Goal: Task Accomplishment & Management: Manage account settings

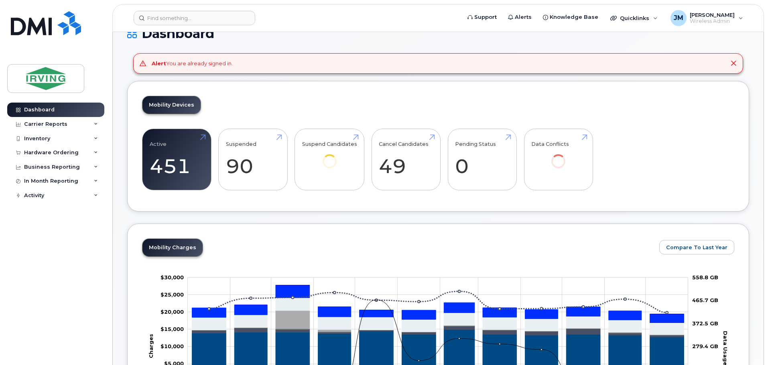
scroll to position [40, 0]
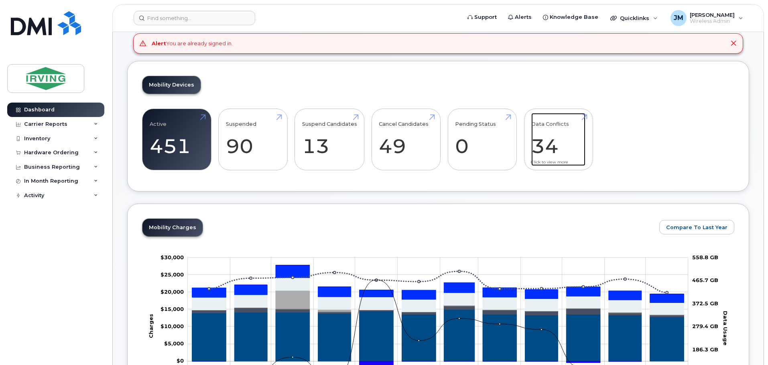
drag, startPoint x: 551, startPoint y: 124, endPoint x: 546, endPoint y: 125, distance: 4.9
click at [551, 124] on link "Data Conflicts 34" at bounding box center [558, 139] width 54 height 53
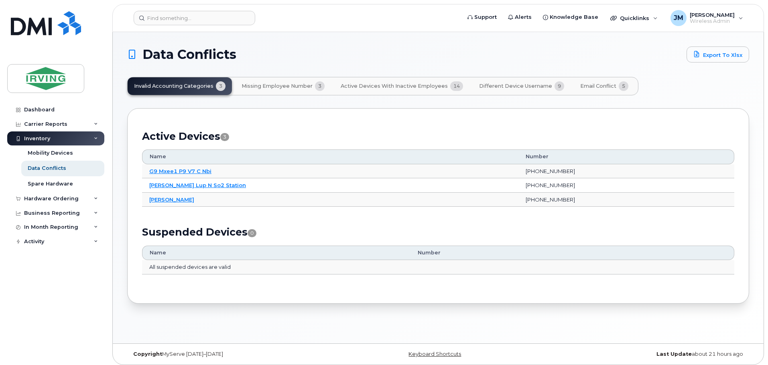
scroll to position [4, 0]
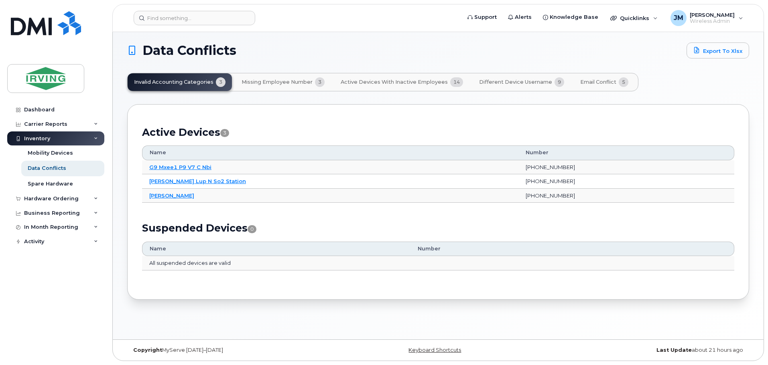
click at [504, 83] on span "Different Device Username" at bounding box center [515, 82] width 73 height 6
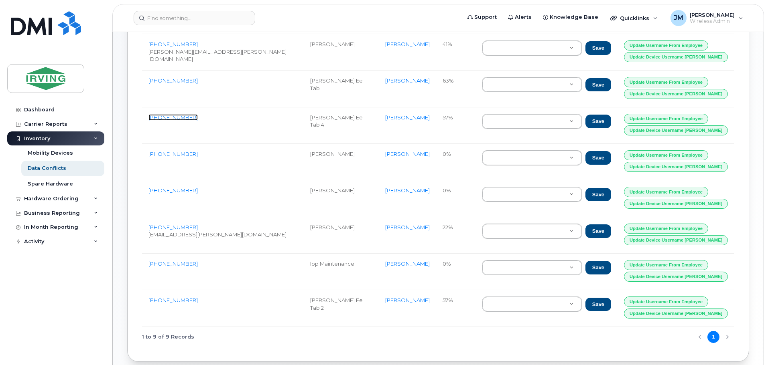
scroll to position [160, 0]
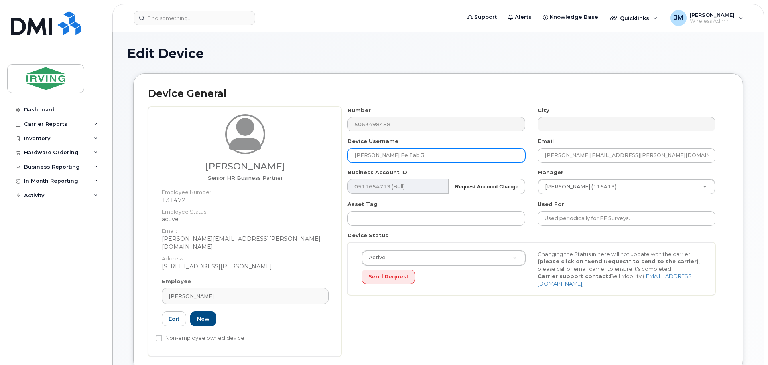
drag, startPoint x: 423, startPoint y: 157, endPoint x: 418, endPoint y: 157, distance: 5.2
click at [418, 157] on input "Kate Fisher Ee Tab 3" at bounding box center [436, 155] width 178 height 14
drag, startPoint x: 419, startPoint y: 156, endPoint x: 392, endPoint y: 157, distance: 26.5
click at [392, 157] on input "Kate Fisher Ee Tab 3" at bounding box center [436, 155] width 178 height 14
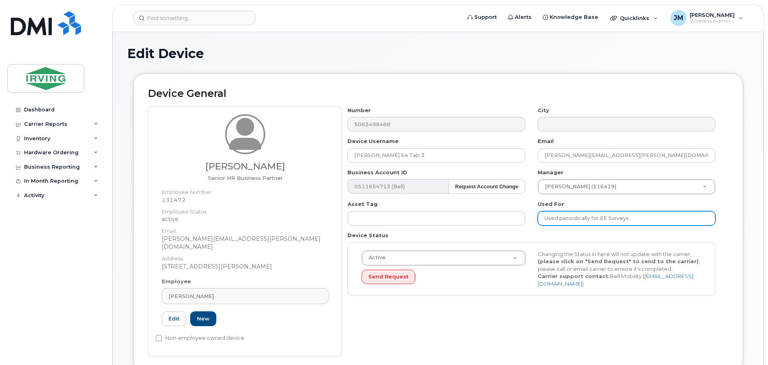
click at [652, 221] on input "Used periodically for EE Surveys." at bounding box center [626, 218] width 178 height 14
click at [544, 219] on input "Used periodically for EE Surveys." at bounding box center [626, 218] width 178 height 14
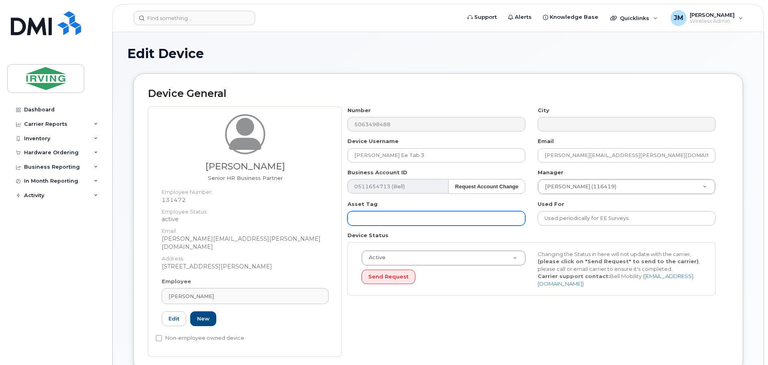
click at [484, 218] on input "text" at bounding box center [436, 218] width 178 height 14
paste input "Tab 3"
type input "Tab 3"
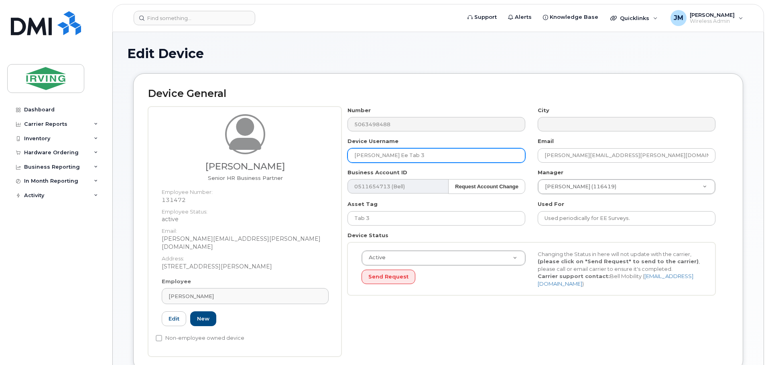
drag, startPoint x: 419, startPoint y: 156, endPoint x: 386, endPoint y: 158, distance: 33.3
click at [386, 158] on input "Kate Fisher Ee Tab 3" at bounding box center [436, 155] width 178 height 14
type input "[PERSON_NAME]"
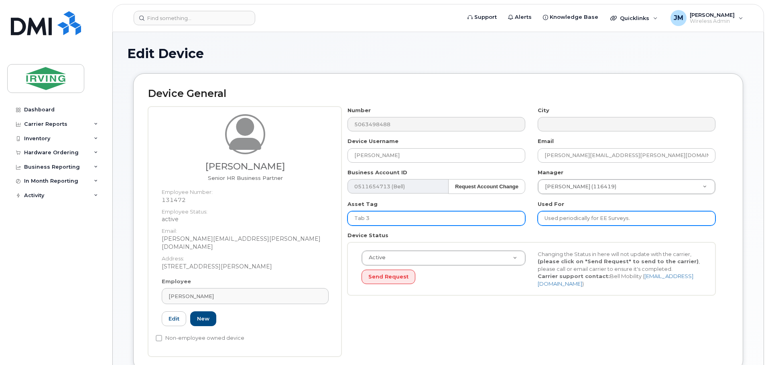
drag, startPoint x: 665, startPoint y: 219, endPoint x: 496, endPoint y: 219, distance: 168.8
click at [496, 219] on div "Number 5063498488 City Device Username Kate Fisher Email fisher.kate@irvingpulp…" at bounding box center [531, 204] width 380 height 195
click at [598, 218] on input "Used periodically for EE Surveys." at bounding box center [626, 218] width 178 height 14
drag, startPoint x: 599, startPoint y: 218, endPoint x: 512, endPoint y: 213, distance: 87.2
click at [518, 219] on div "Number 5063498488 City Device Username Kate Fisher Email fisher.kate@irvingpulp…" at bounding box center [531, 204] width 380 height 195
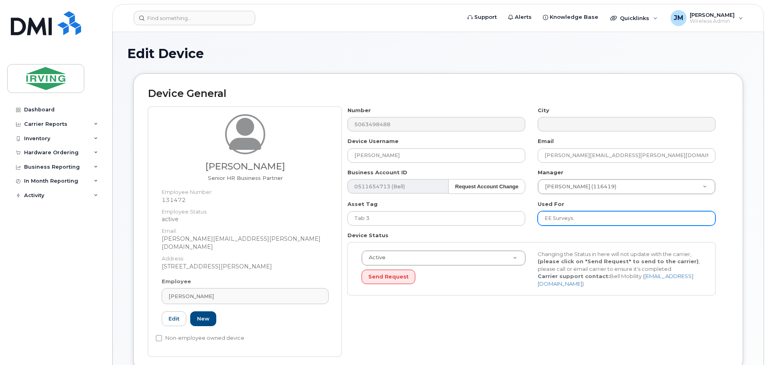
click at [610, 217] on input "EE Surveys." at bounding box center [626, 218] width 178 height 14
type input "EE Surveys Tablet 3"
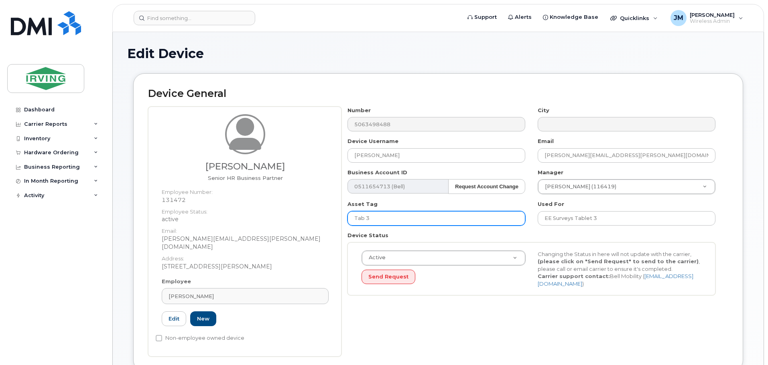
drag, startPoint x: 385, startPoint y: 221, endPoint x: 278, endPoint y: 221, distance: 107.5
click at [278, 221] on div "Kate Fisher Senior HR Business Partner Employee Number: 131472 Employee Status:…" at bounding box center [438, 232] width 580 height 250
click at [361, 299] on div "Number 5063498488 City Device Username Kate Fisher Email fisher.kate@irvingpulp…" at bounding box center [531, 204] width 380 height 195
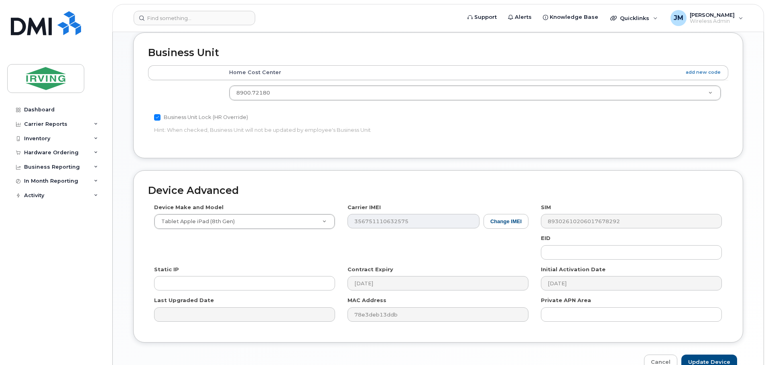
scroll to position [388, 0]
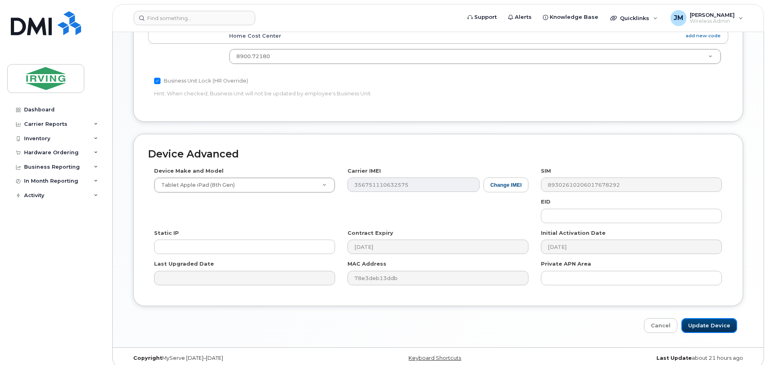
click at [703, 319] on input "Update Device" at bounding box center [709, 325] width 56 height 15
type input "Saving..."
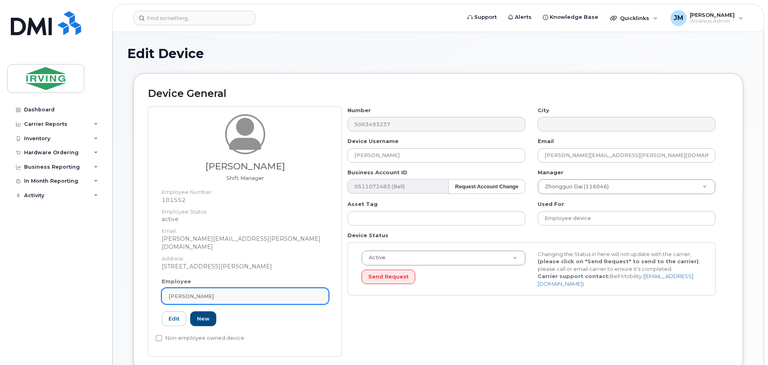
click at [232, 293] on div "[PERSON_NAME]" at bounding box center [244, 297] width 153 height 8
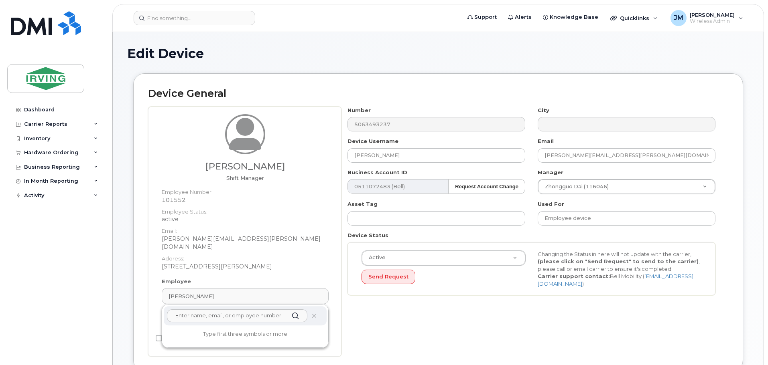
click at [227, 312] on input "text" at bounding box center [237, 316] width 140 height 13
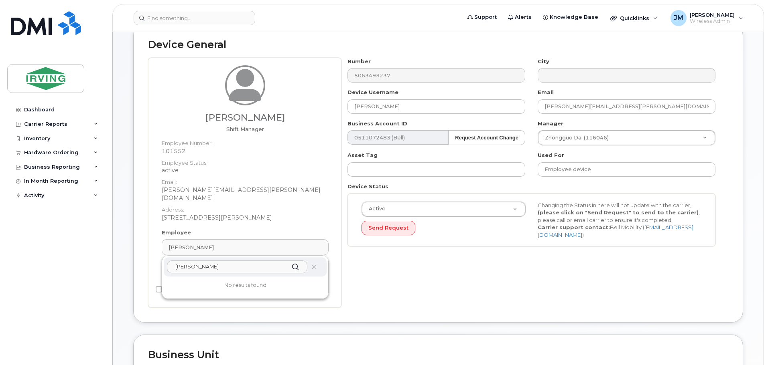
scroll to position [80, 0]
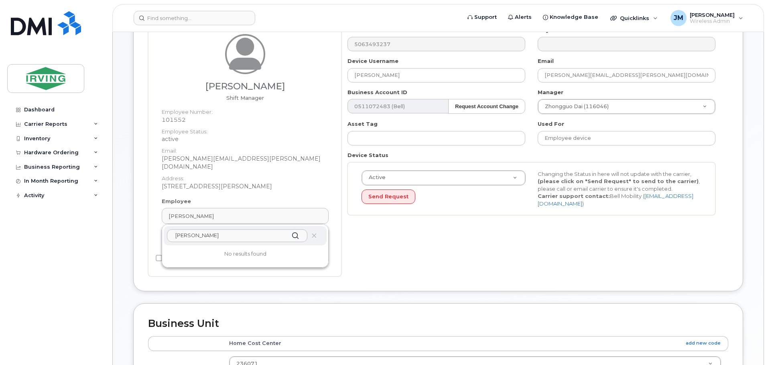
click at [314, 233] on div "[PERSON_NAME]" at bounding box center [245, 235] width 163 height 19
click at [317, 233] on span at bounding box center [314, 236] width 6 height 6
drag, startPoint x: 200, startPoint y: 231, endPoint x: 208, endPoint y: 229, distance: 8.8
click at [201, 231] on input "scott mi" at bounding box center [237, 235] width 140 height 13
drag, startPoint x: 215, startPoint y: 227, endPoint x: 101, endPoint y: 229, distance: 113.9
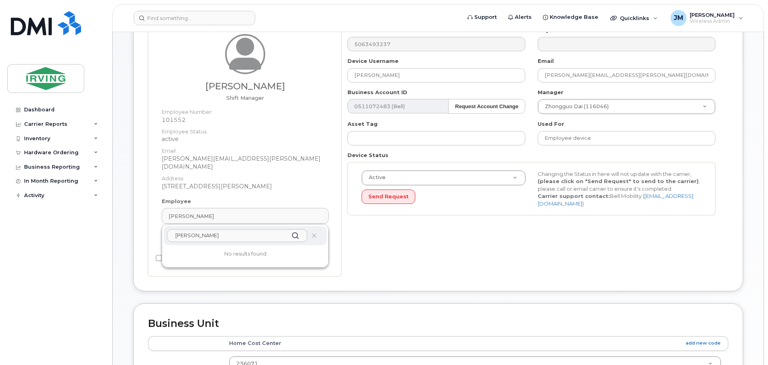
click at [112, 229] on div "Support Alerts Knowledge Base Quicklinks Suspend / Cancel Device Change SIM Car…" at bounding box center [437, 303] width 651 height 703
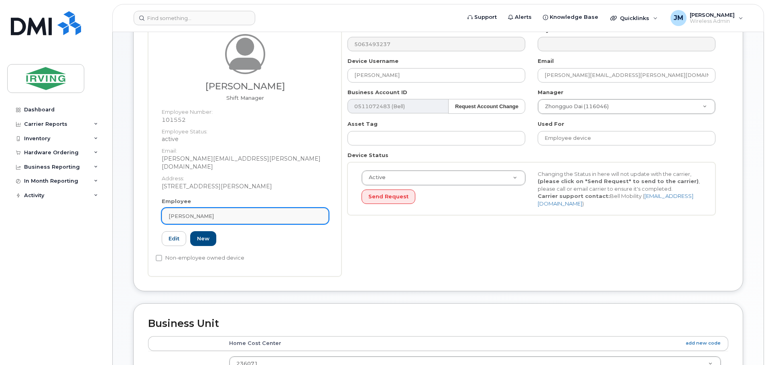
click at [212, 213] on div "Mark Miller" at bounding box center [244, 217] width 153 height 8
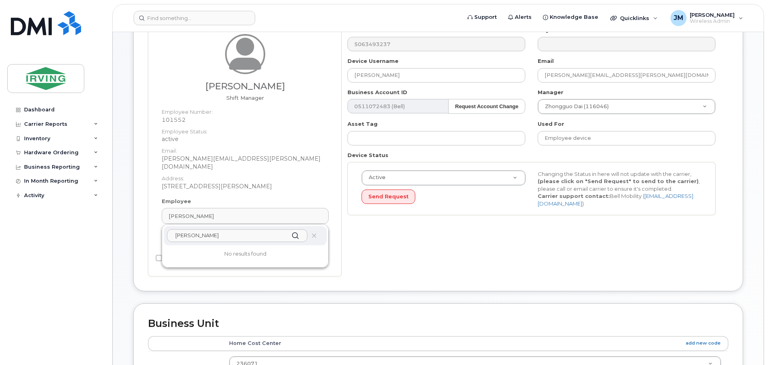
click at [207, 229] on input "scott mi" at bounding box center [237, 235] width 140 height 13
drag, startPoint x: 207, startPoint y: 229, endPoint x: 192, endPoint y: 231, distance: 15.3
click at [192, 231] on input "scott mi" at bounding box center [237, 235] width 140 height 13
type input "s"
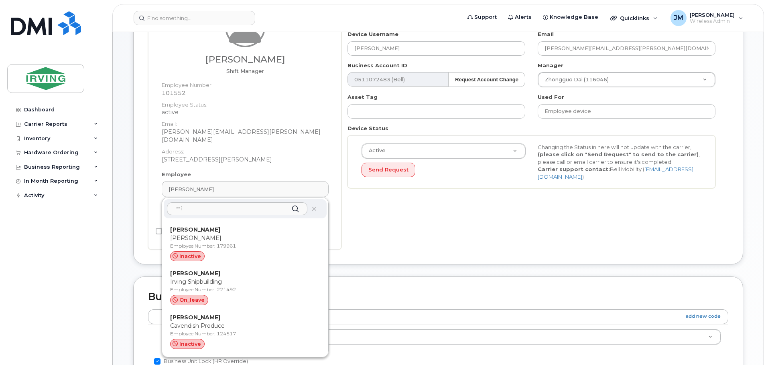
scroll to position [0, 0]
type input "m"
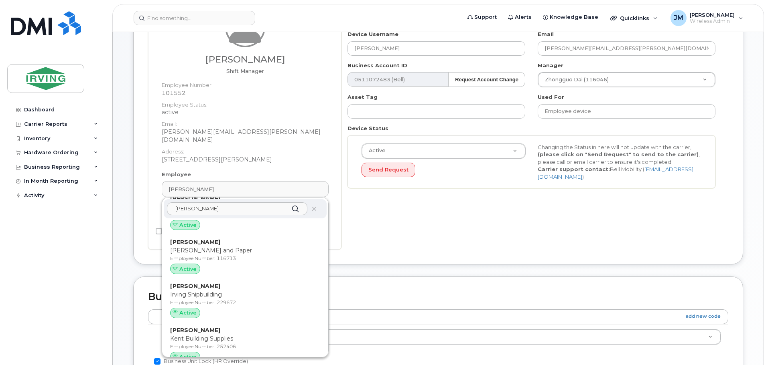
scroll to position [2486, 0]
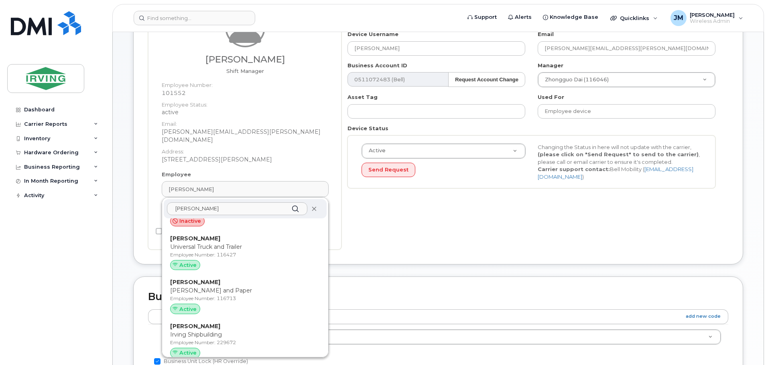
type input "Scott M"
click at [314, 207] on icon at bounding box center [313, 209] width 5 height 5
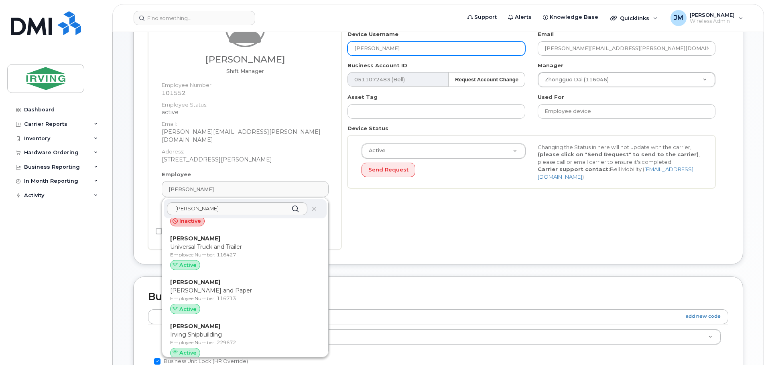
drag, startPoint x: 367, startPoint y: 50, endPoint x: 313, endPoint y: 50, distance: 54.1
click at [313, 50] on div "Mark Miller Shift Manager Employee Number: 101552 Employee Status: active Email…" at bounding box center [438, 125] width 580 height 250
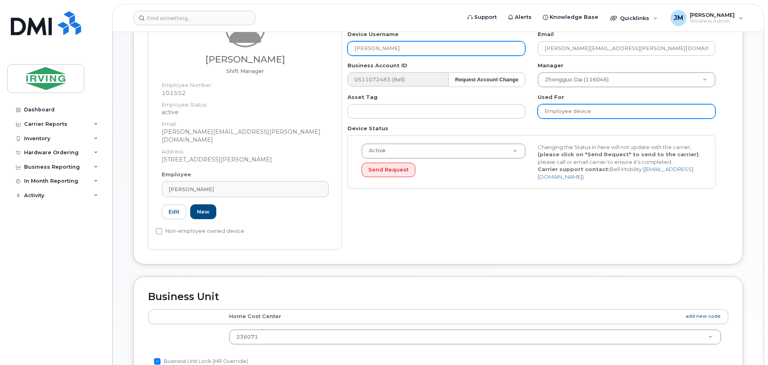
type input "Mark Miller"
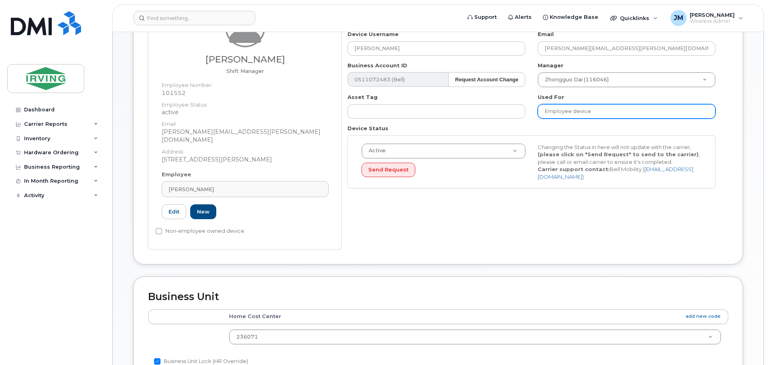
click at [615, 108] on input "Employee device" at bounding box center [626, 111] width 178 height 14
type input "Employee device (Scott Miller)"
click at [326, 132] on dd "miller.scott@irvingpaper.com" at bounding box center [245, 136] width 167 height 16
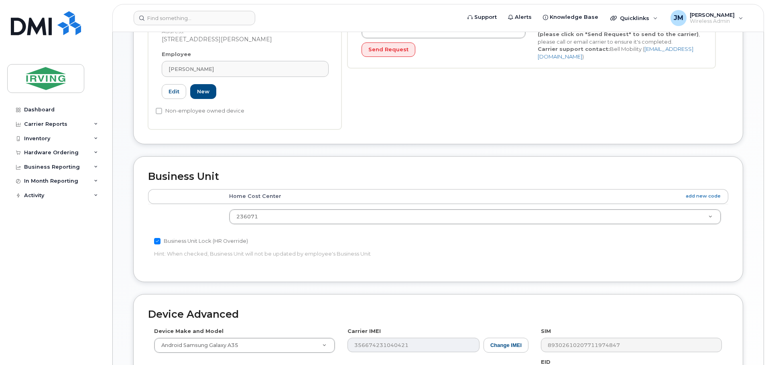
scroll to position [388, 0]
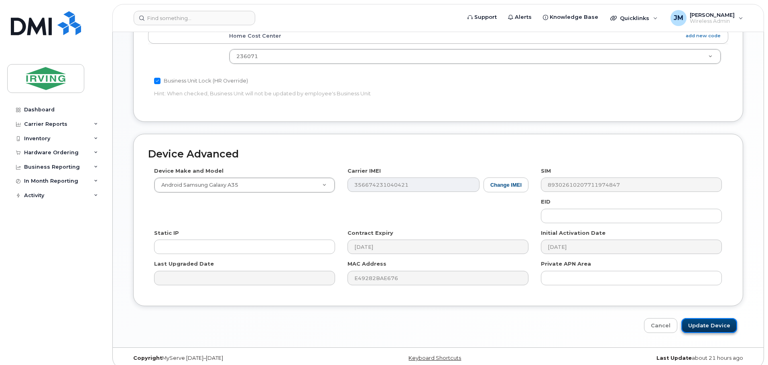
click at [720, 321] on input "Update Device" at bounding box center [709, 325] width 56 height 15
type input "Saving..."
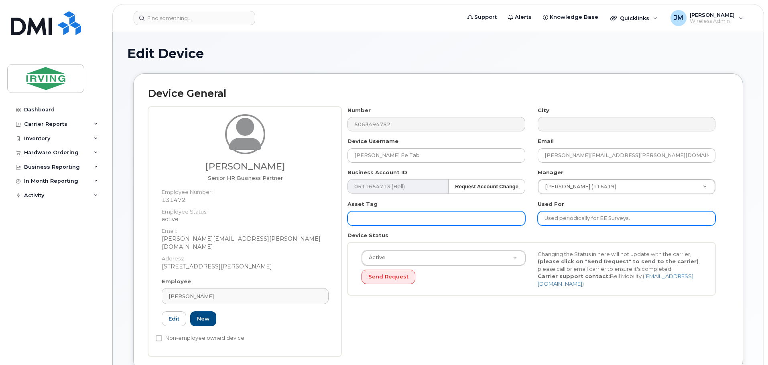
drag, startPoint x: 599, startPoint y: 219, endPoint x: 472, endPoint y: 215, distance: 126.8
click at [472, 215] on div "Number 5063494752 City Device Username Kate Fisher Ee Tab Email fisher.kate@irv…" at bounding box center [531, 204] width 380 height 195
click at [630, 215] on input "EE Surveys." at bounding box center [626, 218] width 178 height 14
type input "EE Surveys Tablet"
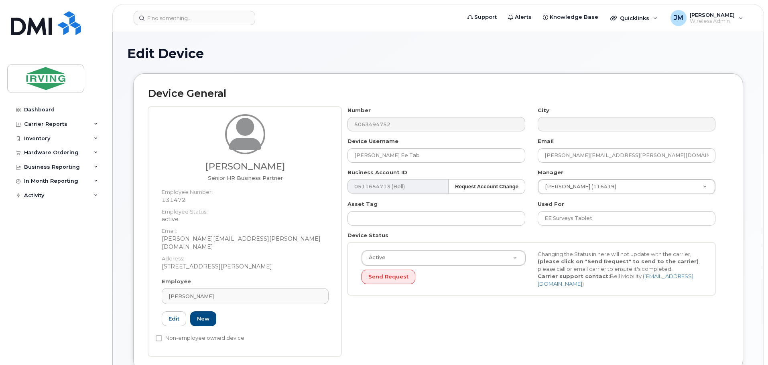
click at [518, 241] on div "Device Status Active Active Suspended Cancelled Send Request Changing the Statu…" at bounding box center [531, 264] width 380 height 64
click at [453, 155] on input "Kate Fisher Ee Tab" at bounding box center [436, 155] width 178 height 14
type input "Kate Fisher"
click at [541, 313] on div "Number 5063494752 City Device Username Kate Fisher Email fisher.kate@irvingpulp…" at bounding box center [534, 232] width 387 height 250
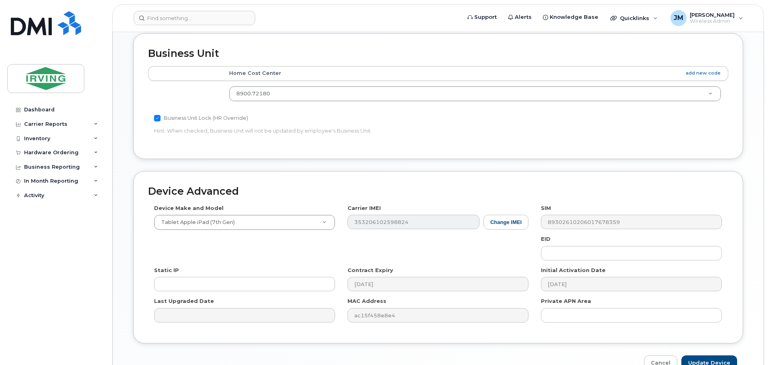
scroll to position [388, 0]
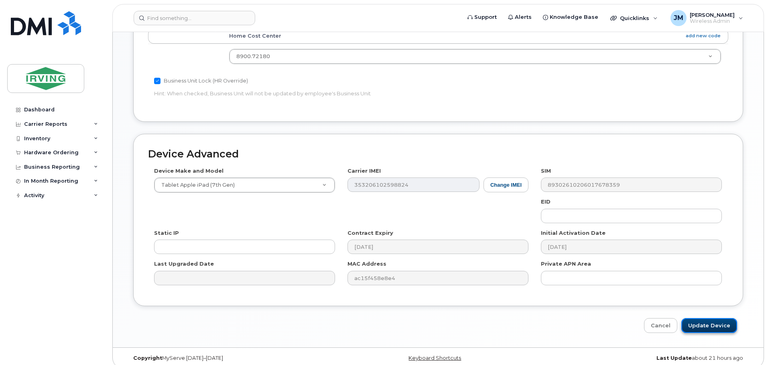
click at [709, 320] on input "Update Device" at bounding box center [709, 325] width 56 height 15
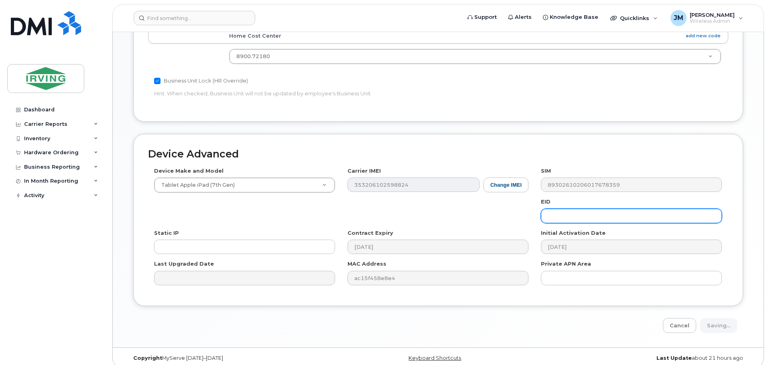
type input "Saving..."
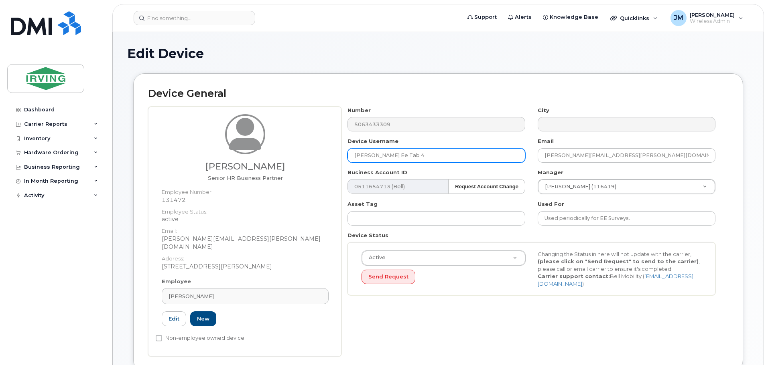
drag, startPoint x: 460, startPoint y: 150, endPoint x: 385, endPoint y: 158, distance: 75.8
click at [385, 158] on input "[PERSON_NAME] Ee Tab 4" at bounding box center [436, 155] width 178 height 14
type input "[PERSON_NAME]"
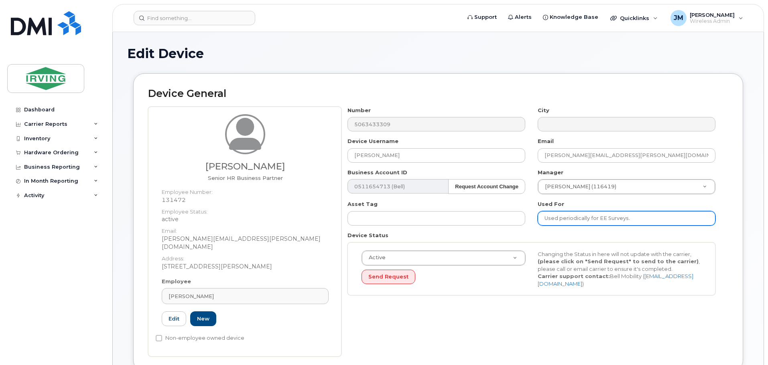
click at [638, 219] on input "Used periodically for EE Surveys." at bounding box center [626, 218] width 178 height 14
drag, startPoint x: 600, startPoint y: 219, endPoint x: 380, endPoint y: 190, distance: 222.0
click at [377, 199] on div "Number 5063433309 City Device Username [PERSON_NAME] Email [PERSON_NAME][EMAIL_…" at bounding box center [531, 204] width 380 height 195
click at [596, 217] on input "EE Surveys." at bounding box center [626, 218] width 178 height 14
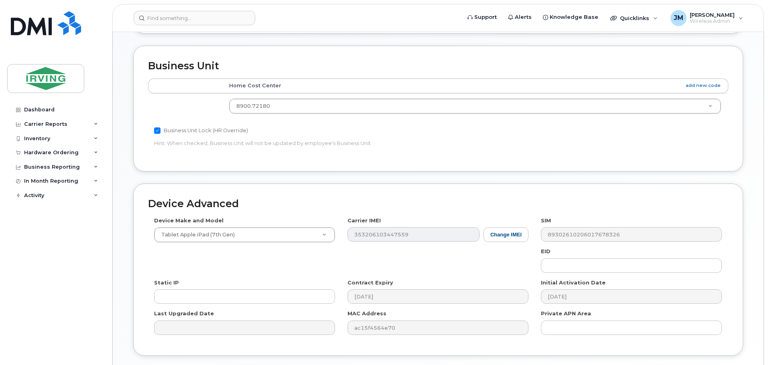
scroll to position [388, 0]
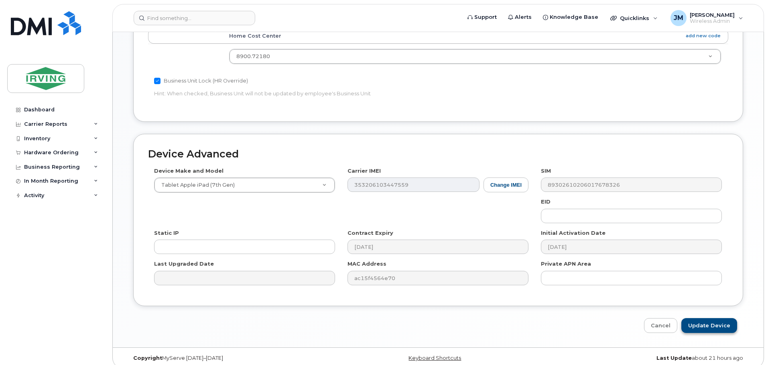
type input "EE Surveys Tablet 4"
drag, startPoint x: 709, startPoint y: 319, endPoint x: 482, endPoint y: 166, distance: 274.0
click at [709, 318] on input "Update Device" at bounding box center [709, 325] width 56 height 15
type input "Saving..."
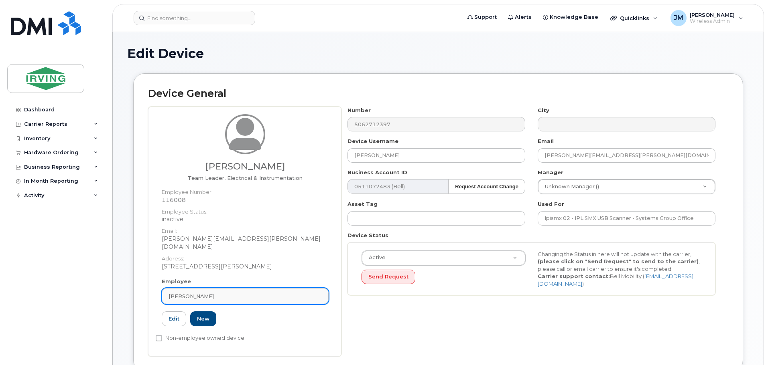
click at [229, 293] on div "Henry Bullock" at bounding box center [244, 297] width 153 height 8
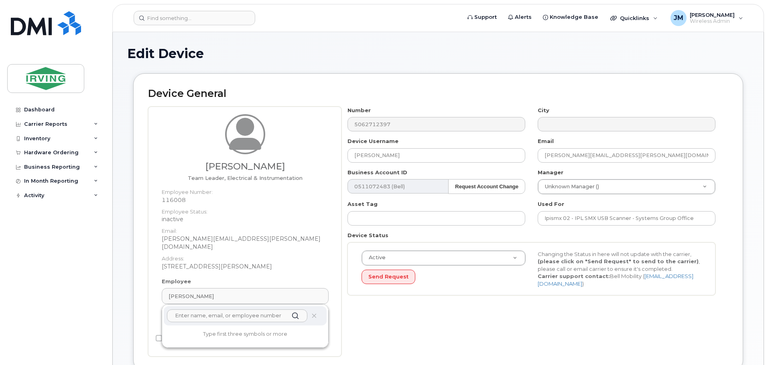
click at [223, 310] on input "text" at bounding box center [237, 316] width 140 height 13
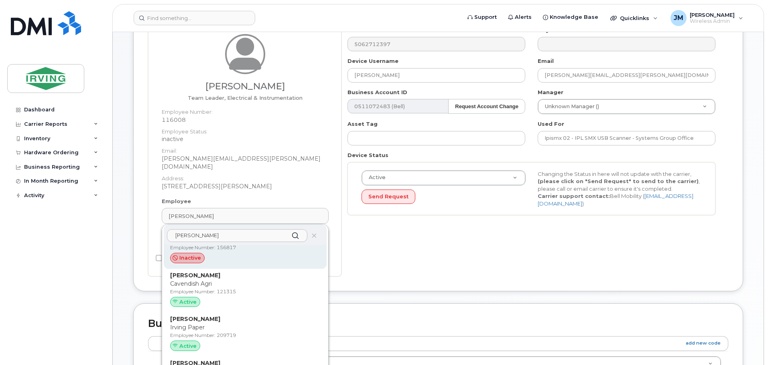
scroll to position [2065, 0]
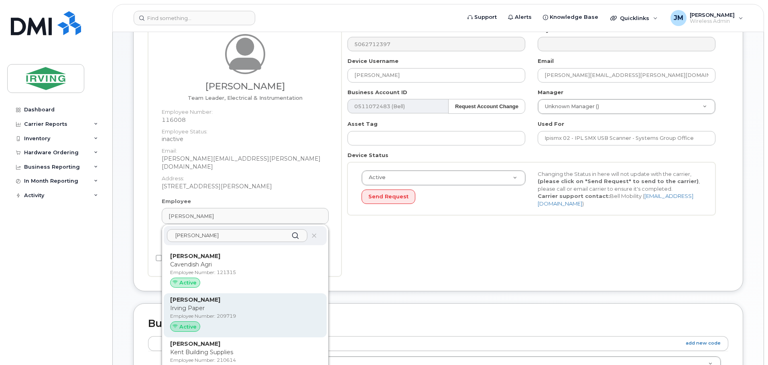
type input "nichols"
click at [204, 313] on p "Employee Number: 209719" at bounding box center [245, 316] width 150 height 7
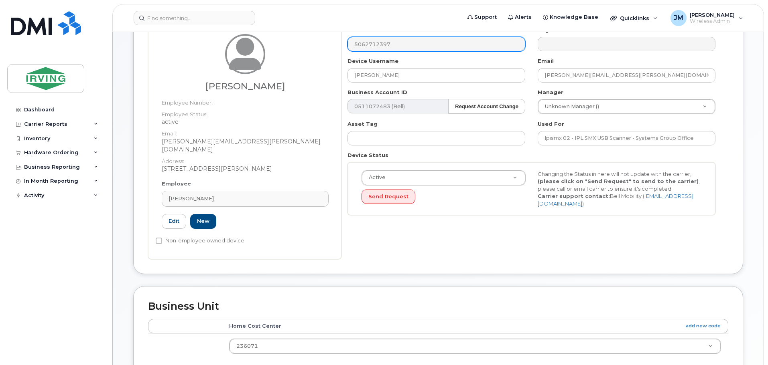
type input "209719"
type input "[PERSON_NAME]"
type input "[PERSON_NAME][EMAIL_ADDRESS][PERSON_NAME][DOMAIN_NAME]"
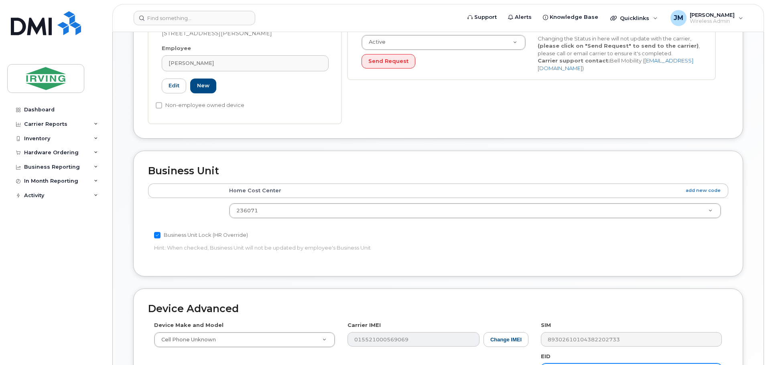
scroll to position [371, 0]
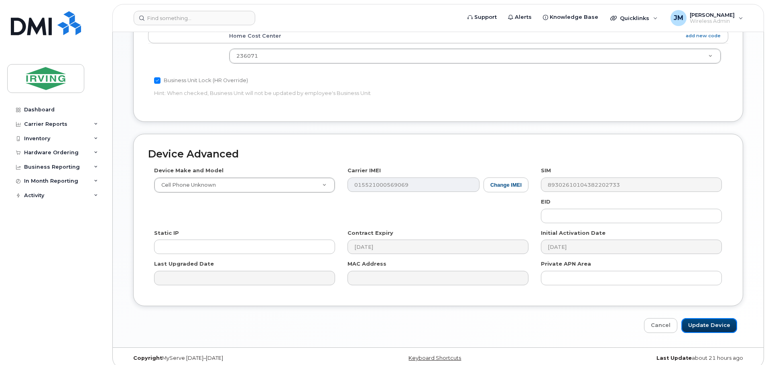
drag, startPoint x: 719, startPoint y: 320, endPoint x: 604, endPoint y: 315, distance: 115.2
click at [719, 320] on input "Update Device" at bounding box center [709, 325] width 56 height 15
type input "Saving..."
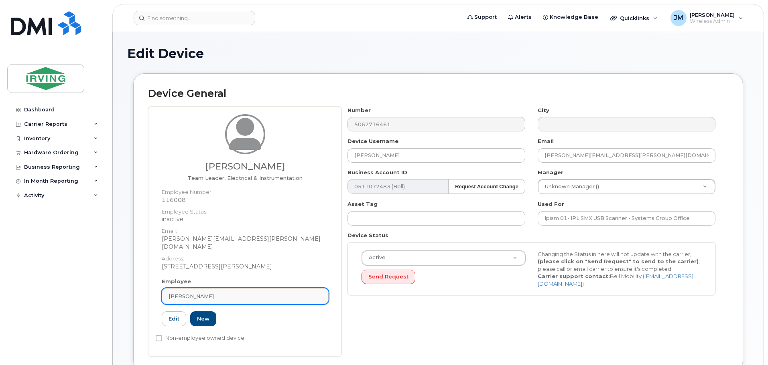
click at [240, 293] on div "[PERSON_NAME]" at bounding box center [244, 297] width 153 height 8
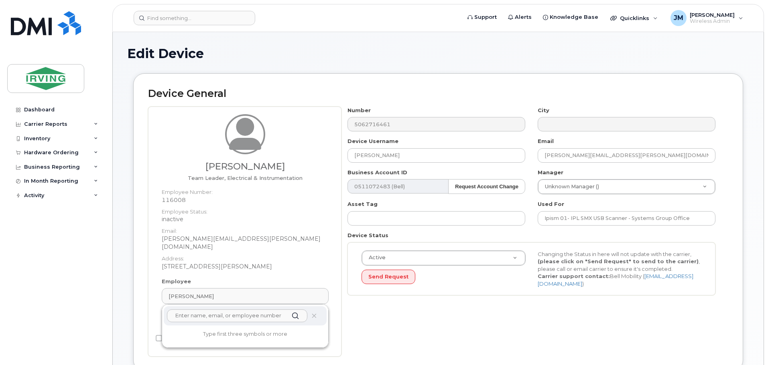
click at [270, 310] on input "text" at bounding box center [237, 316] width 140 height 13
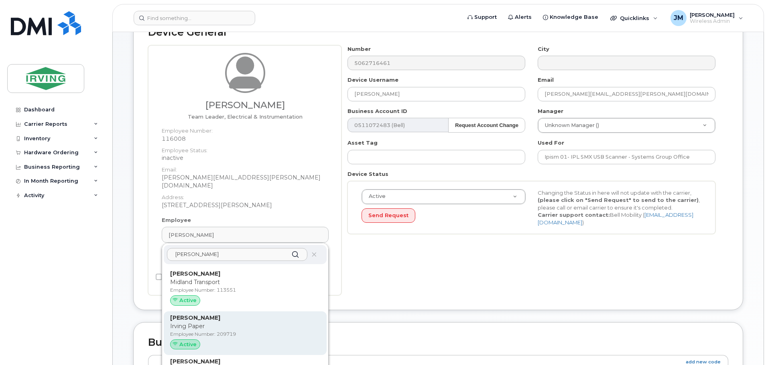
scroll to position [80, 0]
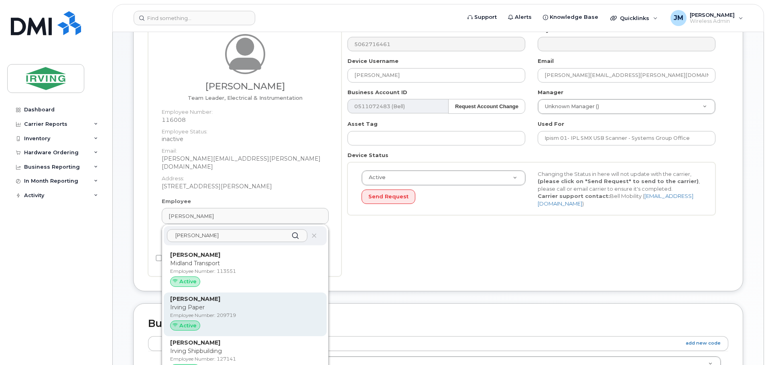
type input "Timothy N"
click at [211, 304] on p "Irving Paper" at bounding box center [245, 308] width 150 height 8
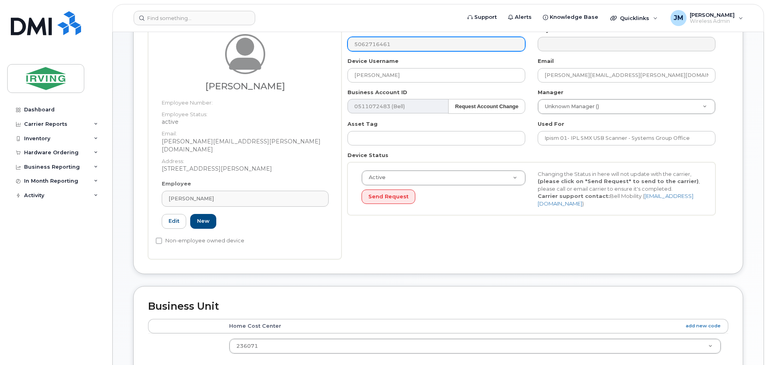
type input "209719"
type input "Timothy Nichols"
type input "nichols.tim@irvingpaper.com"
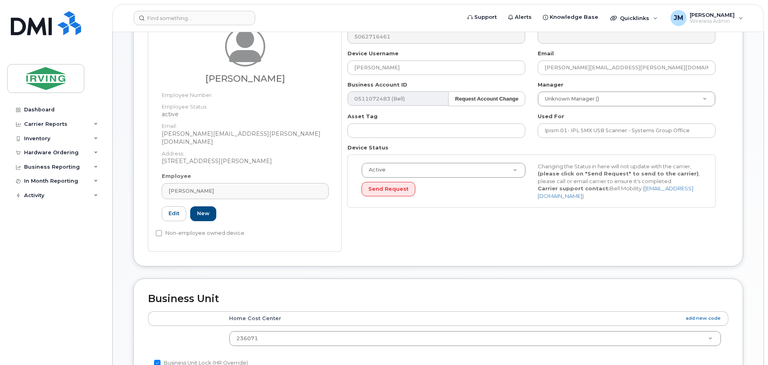
scroll to position [361, 0]
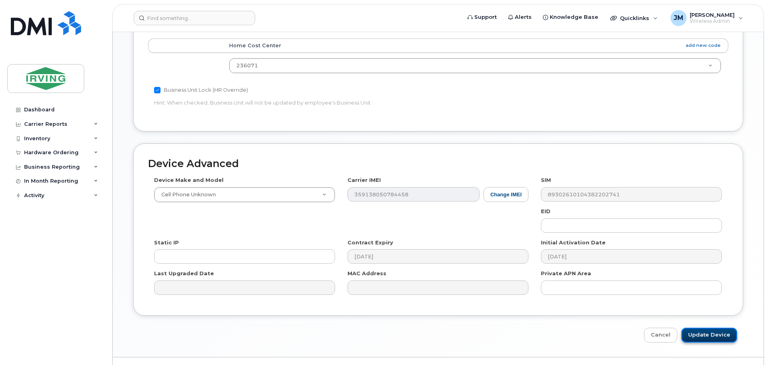
click at [707, 328] on input "Update Device" at bounding box center [709, 335] width 56 height 15
type input "Saving..."
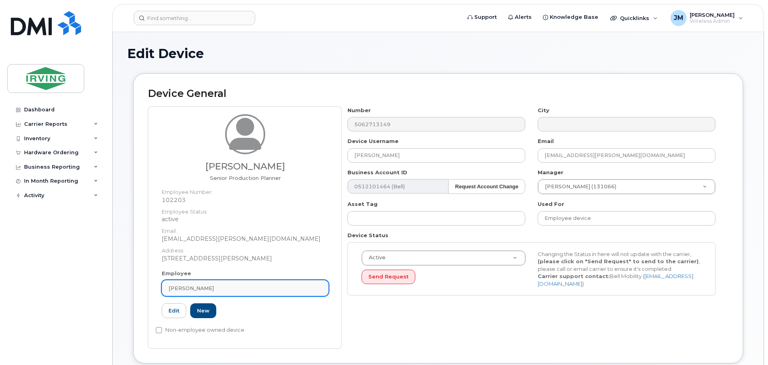
click at [230, 288] on div "[PERSON_NAME]" at bounding box center [244, 289] width 153 height 8
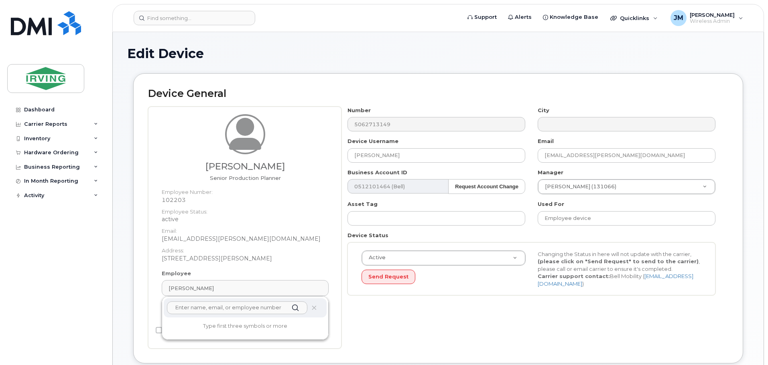
click at [237, 308] on input "text" at bounding box center [237, 308] width 140 height 13
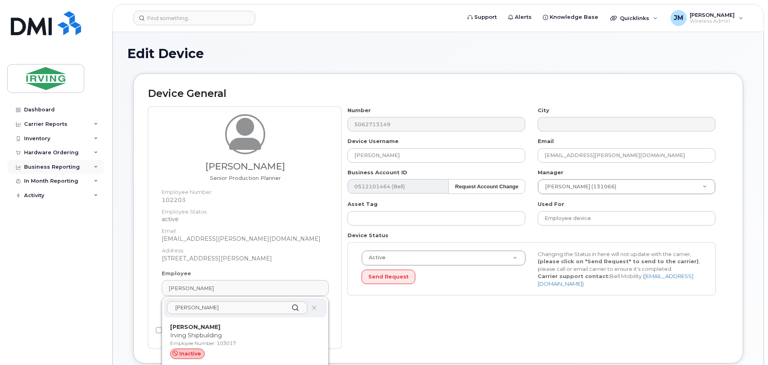
type input "[PERSON_NAME]"
click at [409, 159] on input "Lisa McDonald" at bounding box center [436, 155] width 178 height 14
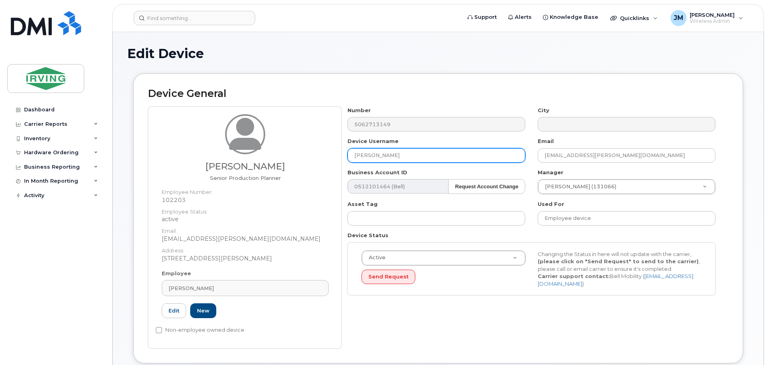
drag, startPoint x: 417, startPoint y: 156, endPoint x: 366, endPoint y: 160, distance: 51.1
click at [366, 160] on input "Lisa McDonald" at bounding box center [436, 155] width 178 height 14
type input "Lisa Kingston"
click at [559, 331] on div "Number 5062713149 City Device Username Lisa Kingston Email kingston.lisa@jdirvi…" at bounding box center [534, 228] width 387 height 242
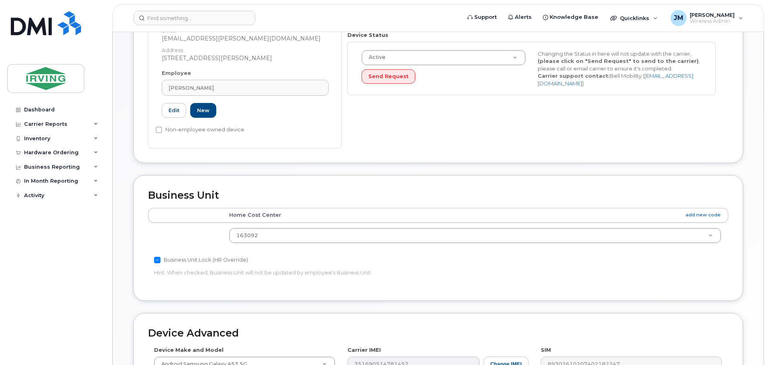
scroll to position [388, 0]
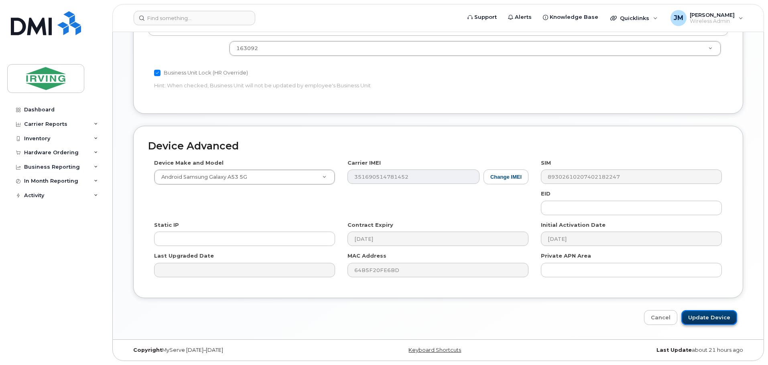
click at [705, 319] on input "Update Device" at bounding box center [709, 317] width 56 height 15
type input "Saving..."
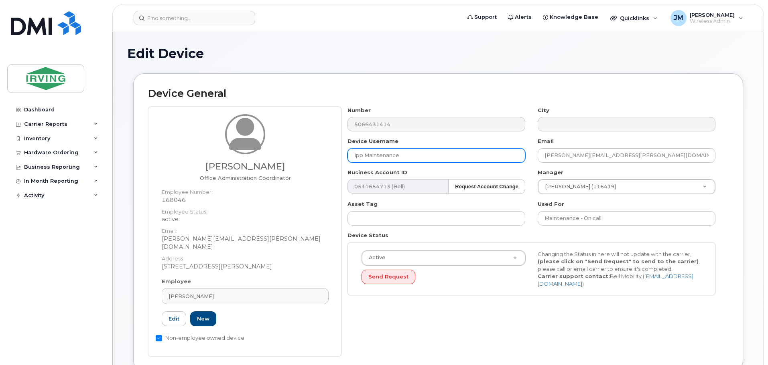
drag, startPoint x: 409, startPoint y: 154, endPoint x: 296, endPoint y: 162, distance: 112.6
click at [296, 162] on div "Sally Seely Office Administration Coordinator Employee Number: 168046 Employee …" at bounding box center [438, 232] width 580 height 250
type input "Sally Seely"
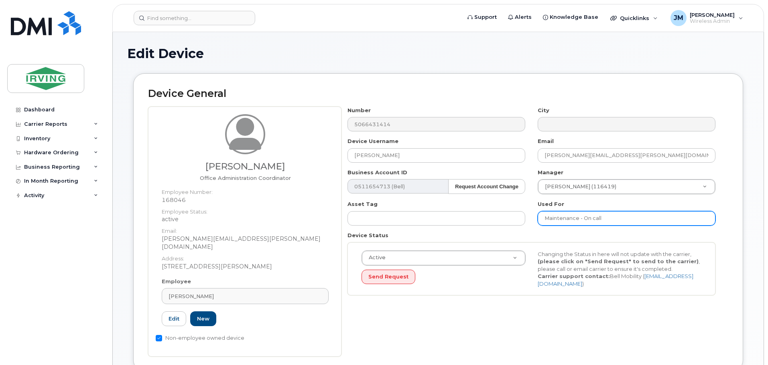
click at [645, 220] on input "Maintenance - On call" at bounding box center [626, 218] width 178 height 14
click at [543, 218] on input "Maintenance - On call" at bounding box center [626, 218] width 178 height 14
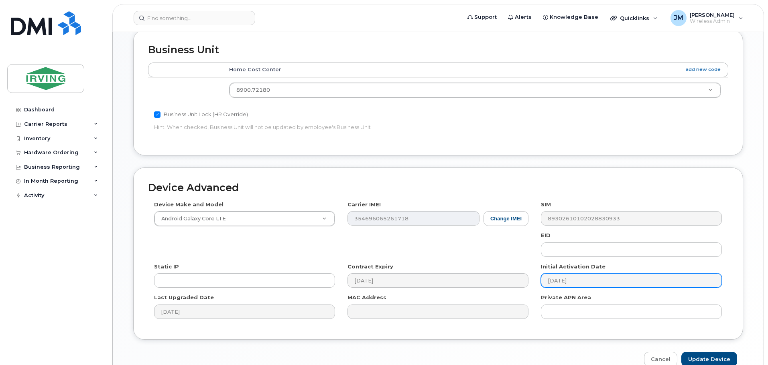
scroll to position [388, 0]
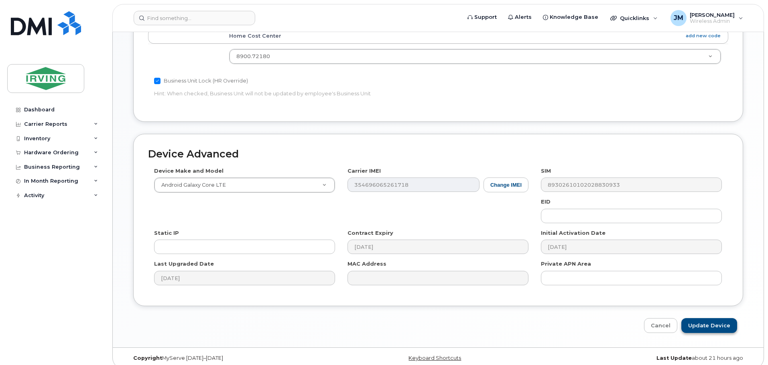
type input "IPP Maintenance - On call"
drag, startPoint x: 700, startPoint y: 318, endPoint x: 606, endPoint y: 314, distance: 94.7
click at [700, 318] on input "Update Device" at bounding box center [709, 325] width 56 height 15
type input "Saving..."
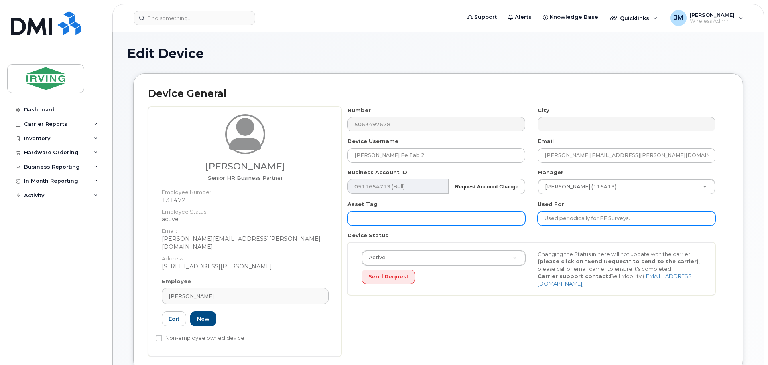
drag, startPoint x: 599, startPoint y: 219, endPoint x: 467, endPoint y: 221, distance: 132.4
click at [467, 221] on div "Number 5063497678 City Device Username [PERSON_NAME] Ee Tab 2 Email [PERSON_NAM…" at bounding box center [531, 204] width 380 height 195
click at [582, 218] on input "EE Surveys." at bounding box center [626, 218] width 178 height 14
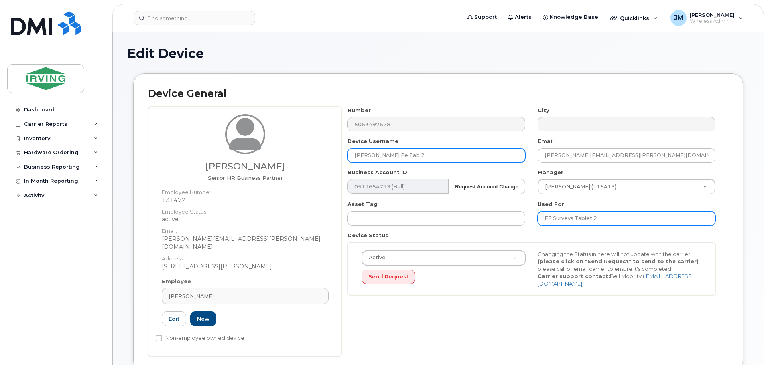
type input "EE Surveys Tablet 2"
click at [425, 158] on input "Kate Fisher Ee Tab 2" at bounding box center [436, 155] width 178 height 14
type input "Kate Fisher"
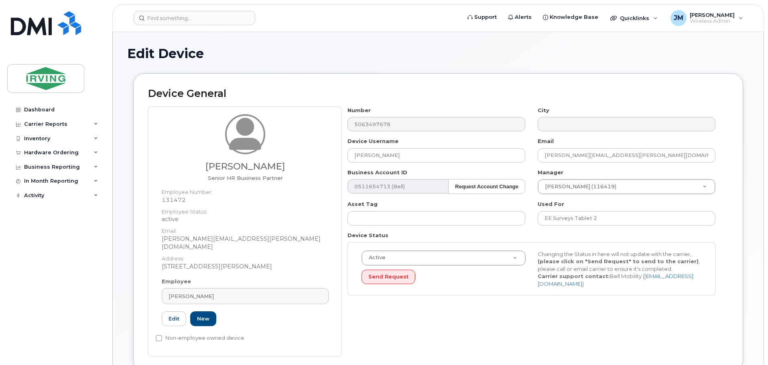
drag, startPoint x: 278, startPoint y: 331, endPoint x: 282, endPoint y: 331, distance: 4.0
click at [278, 334] on div "Non-employee owned device" at bounding box center [242, 339] width 172 height 10
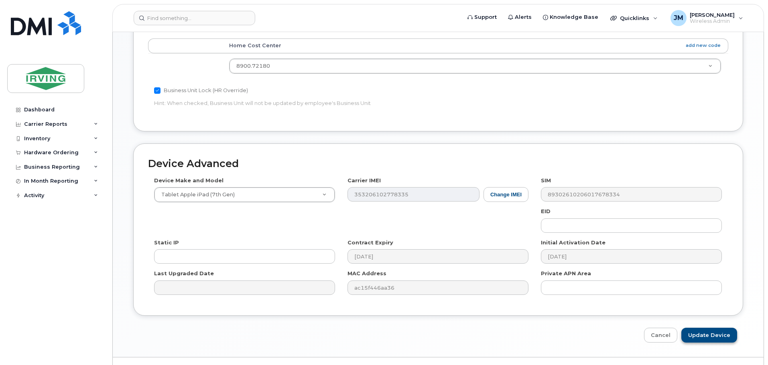
scroll to position [388, 0]
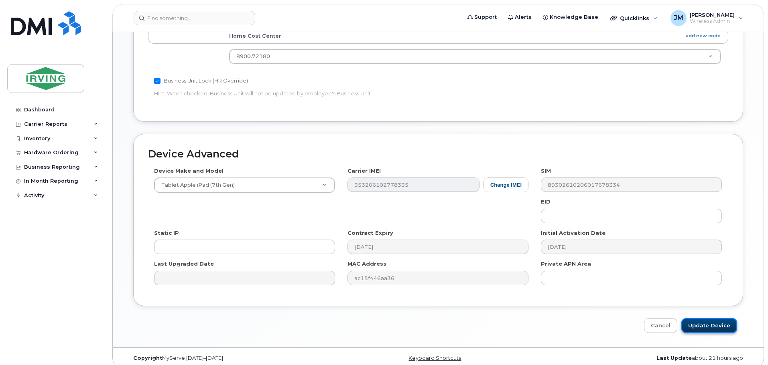
click at [711, 318] on input "Update Device" at bounding box center [709, 325] width 56 height 15
type input "Saving..."
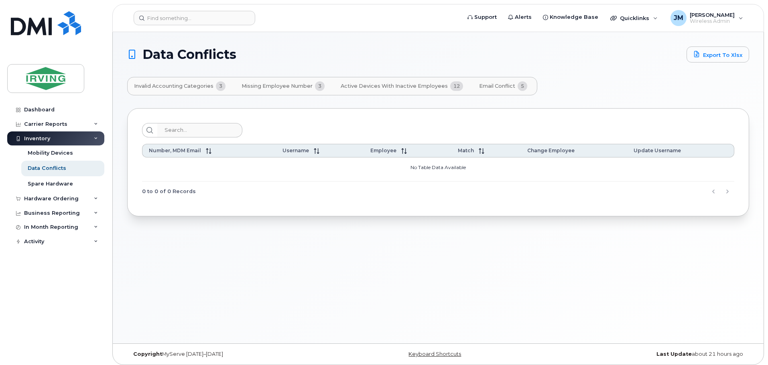
click at [499, 88] on span "Email Conflict" at bounding box center [497, 86] width 36 height 6
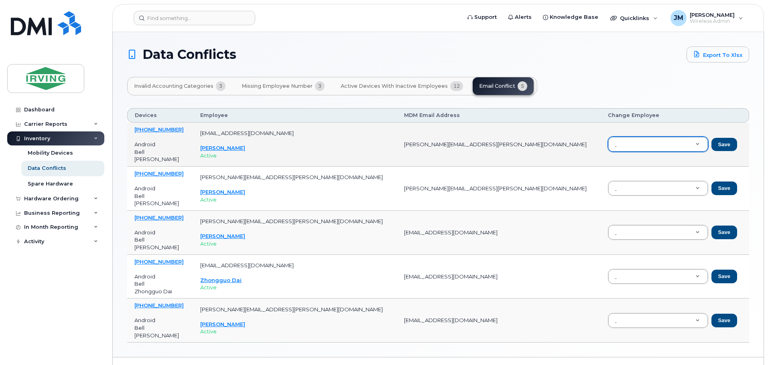
click at [412, 86] on span "Active Devices with Inactive Employees" at bounding box center [393, 86] width 107 height 6
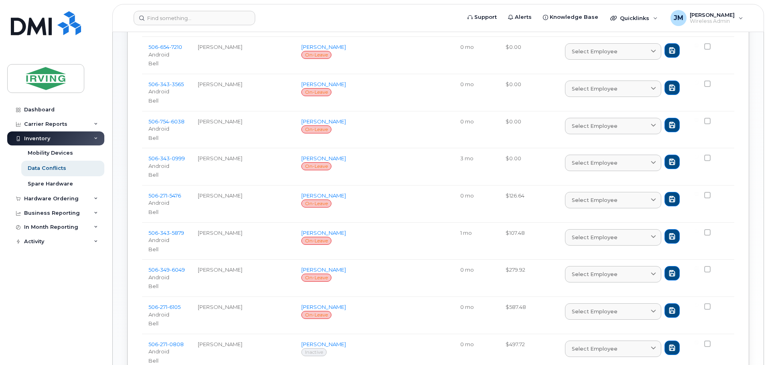
scroll to position [40, 0]
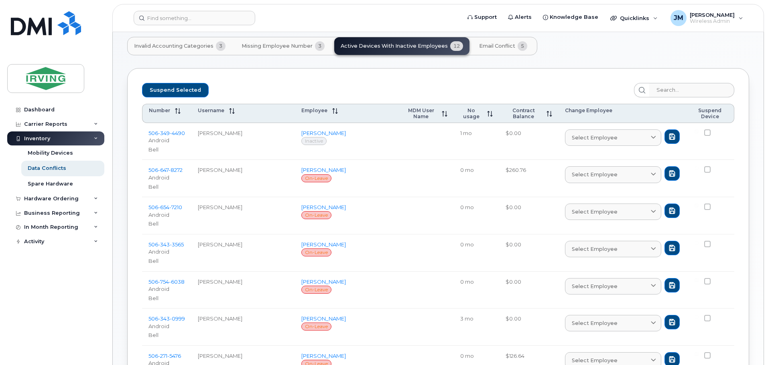
click at [208, 49] on span "Invalid Accounting Categories" at bounding box center [173, 46] width 79 height 6
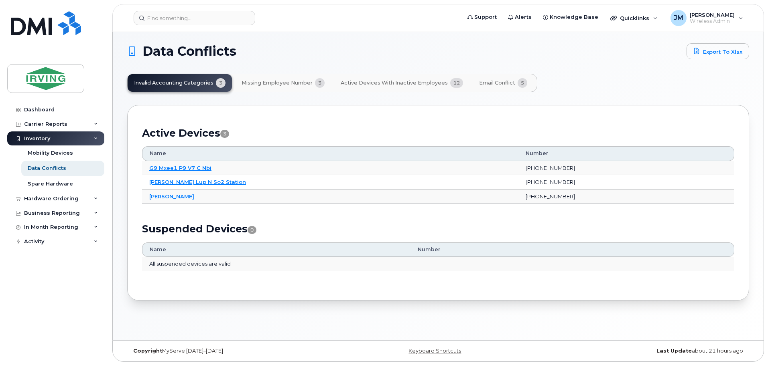
scroll to position [4, 0]
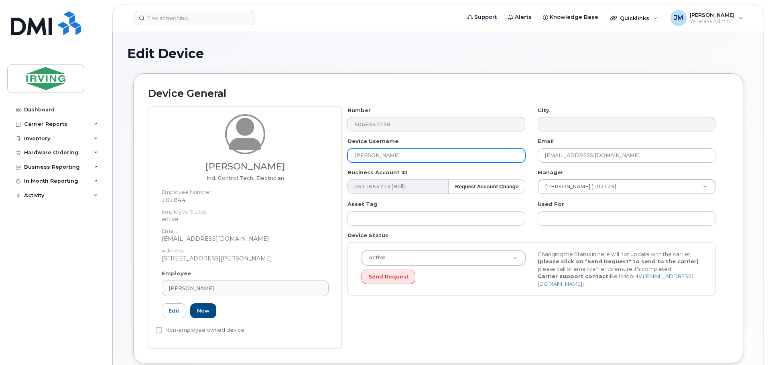
drag, startPoint x: 407, startPoint y: 152, endPoint x: 340, endPoint y: 150, distance: 67.8
click at [340, 151] on div "Alain Picot Ind. Control Tech. Electrician Employee Number: 101844 Employee Sta…" at bounding box center [438, 228] width 580 height 242
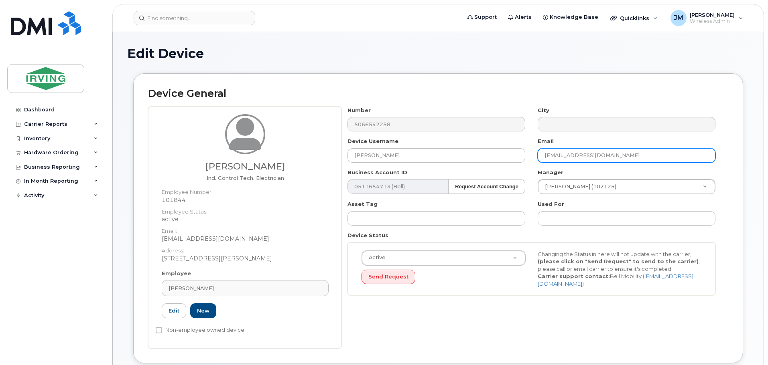
click at [630, 156] on input "picot.alain@irvingpulp.com" at bounding box center [626, 155] width 178 height 14
drag, startPoint x: 642, startPoint y: 157, endPoint x: 407, endPoint y: 153, distance: 234.2
click at [407, 153] on div "Number 5066542258 City Device Username Alain Picot Email picot.alain@irvingpulp…" at bounding box center [531, 204] width 380 height 195
paste input "Picot.A"
type input "Picot.Alain@irvingpulp.com"
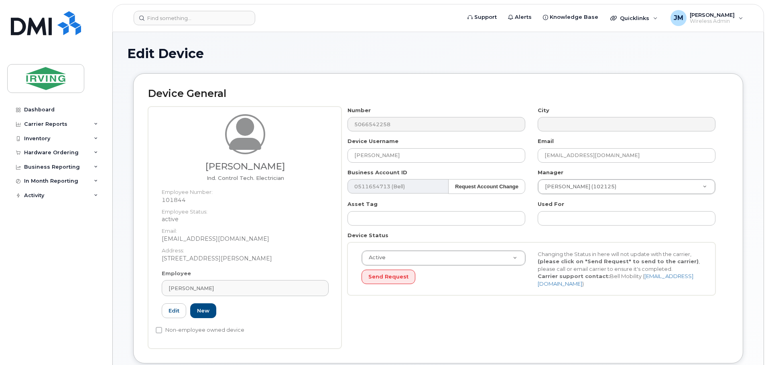
click at [618, 137] on div "Number 5066542258 City Device Username Alain Picot Email Picot.Alain@irvingpulp…" at bounding box center [531, 204] width 380 height 195
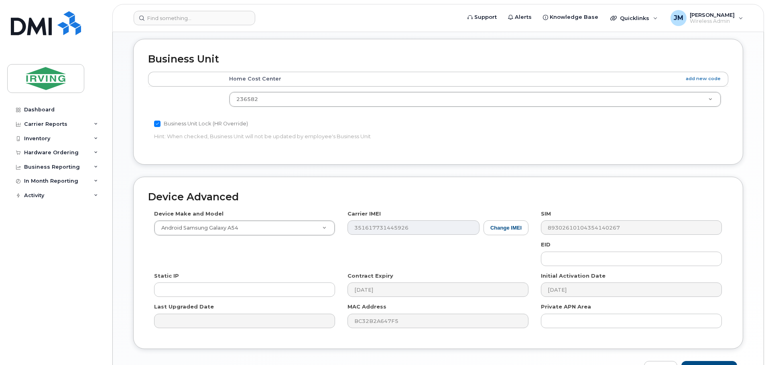
scroll to position [388, 0]
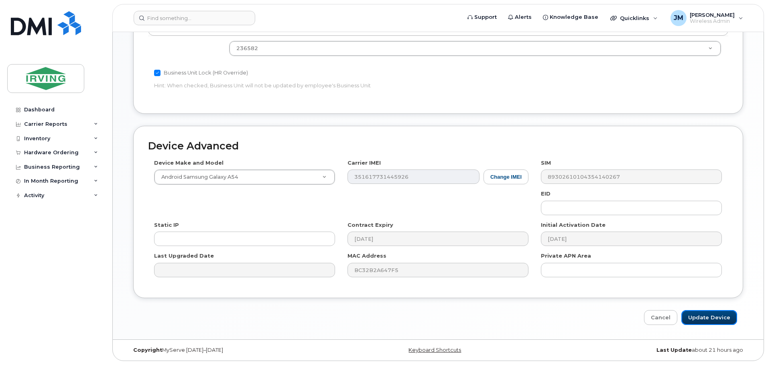
drag, startPoint x: 714, startPoint y: 321, endPoint x: 531, endPoint y: 188, distance: 226.9
click at [713, 321] on input "Update Device" at bounding box center [709, 317] width 56 height 15
type input "Saving..."
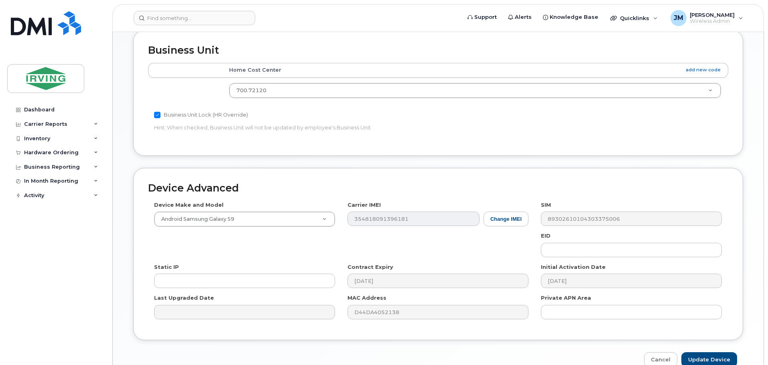
scroll to position [388, 0]
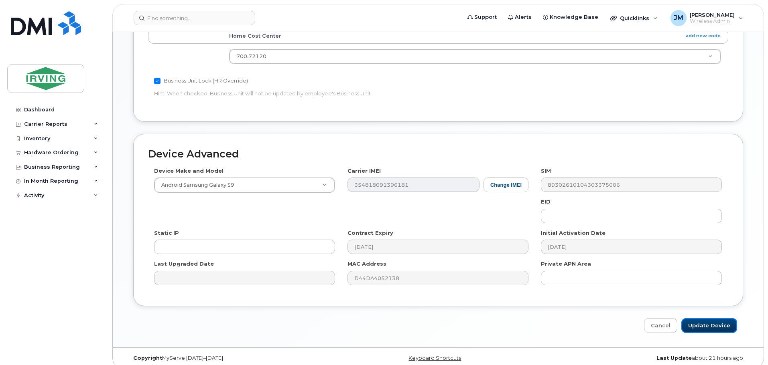
drag, startPoint x: 696, startPoint y: 318, endPoint x: 624, endPoint y: 309, distance: 72.4
click at [696, 318] on input "Update Device" at bounding box center [709, 325] width 56 height 15
type input "Saving..."
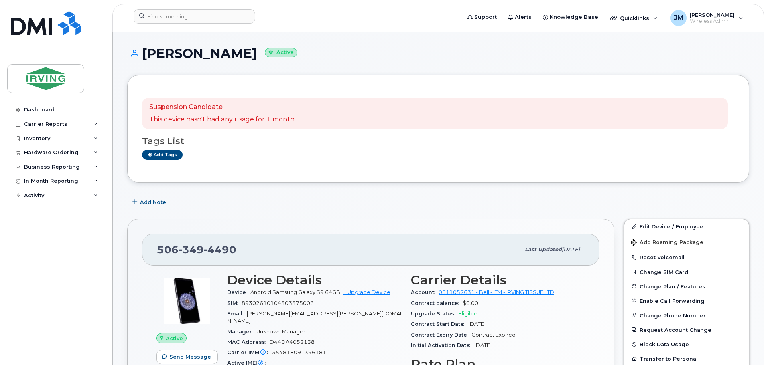
drag, startPoint x: 334, startPoint y: 56, endPoint x: 144, endPoint y: 57, distance: 190.5
click at [144, 57] on h1 "[PERSON_NAME] Active" at bounding box center [438, 54] width 622 height 14
copy h1 "[PERSON_NAME]"
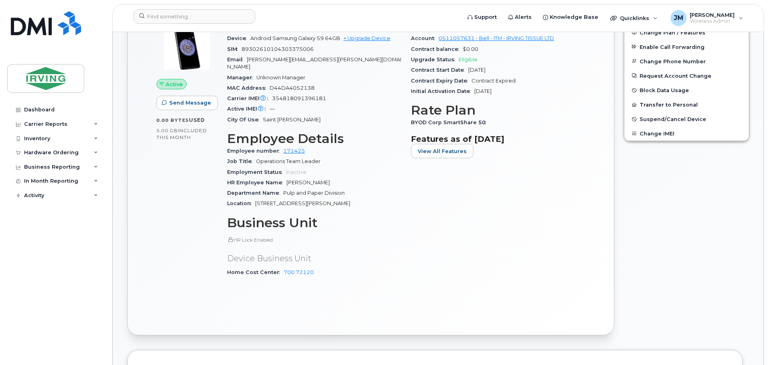
scroll to position [241, 0]
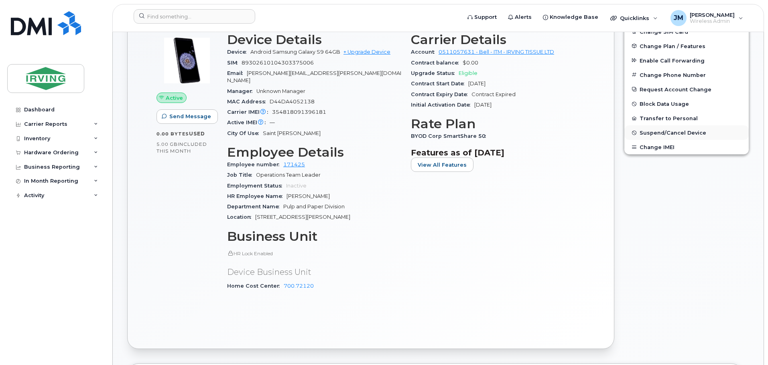
click at [673, 134] on span "Suspend/Cancel Device" at bounding box center [672, 133] width 67 height 6
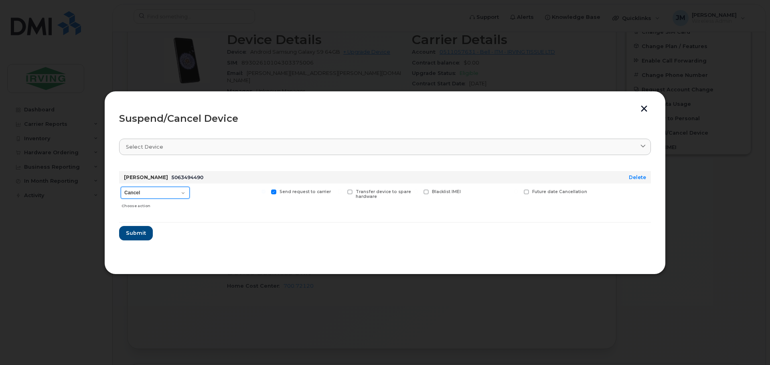
click at [157, 195] on select "Cancel Suspend - Extend Suspension Suspend - Reduced Rate Suspend - Full Rate S…" at bounding box center [155, 193] width 69 height 12
click at [236, 211] on div at bounding box center [230, 198] width 74 height 28
click at [130, 234] on span "Submit" at bounding box center [136, 233] width 20 height 8
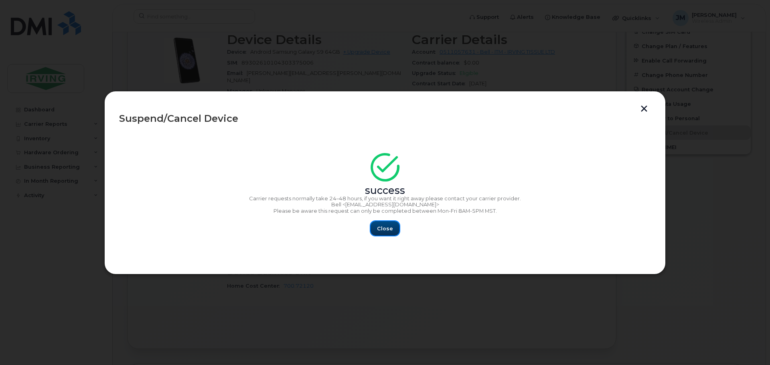
click at [379, 231] on span "Close" at bounding box center [385, 229] width 16 height 8
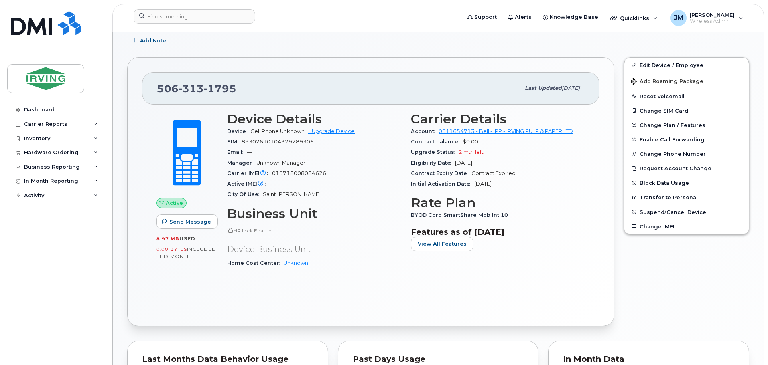
scroll to position [124, 0]
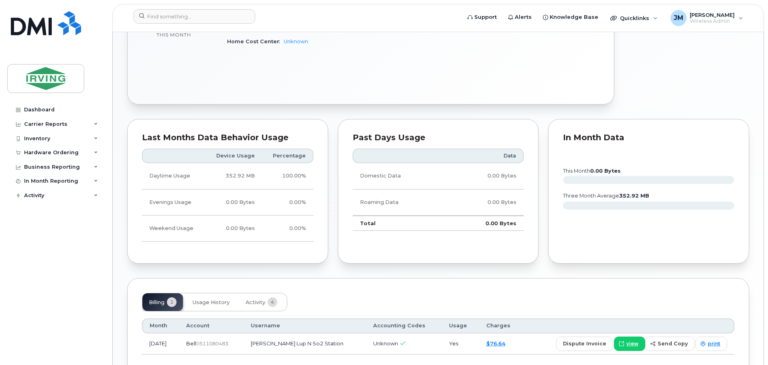
scroll to position [404, 0]
